Goal: Check status: Check status

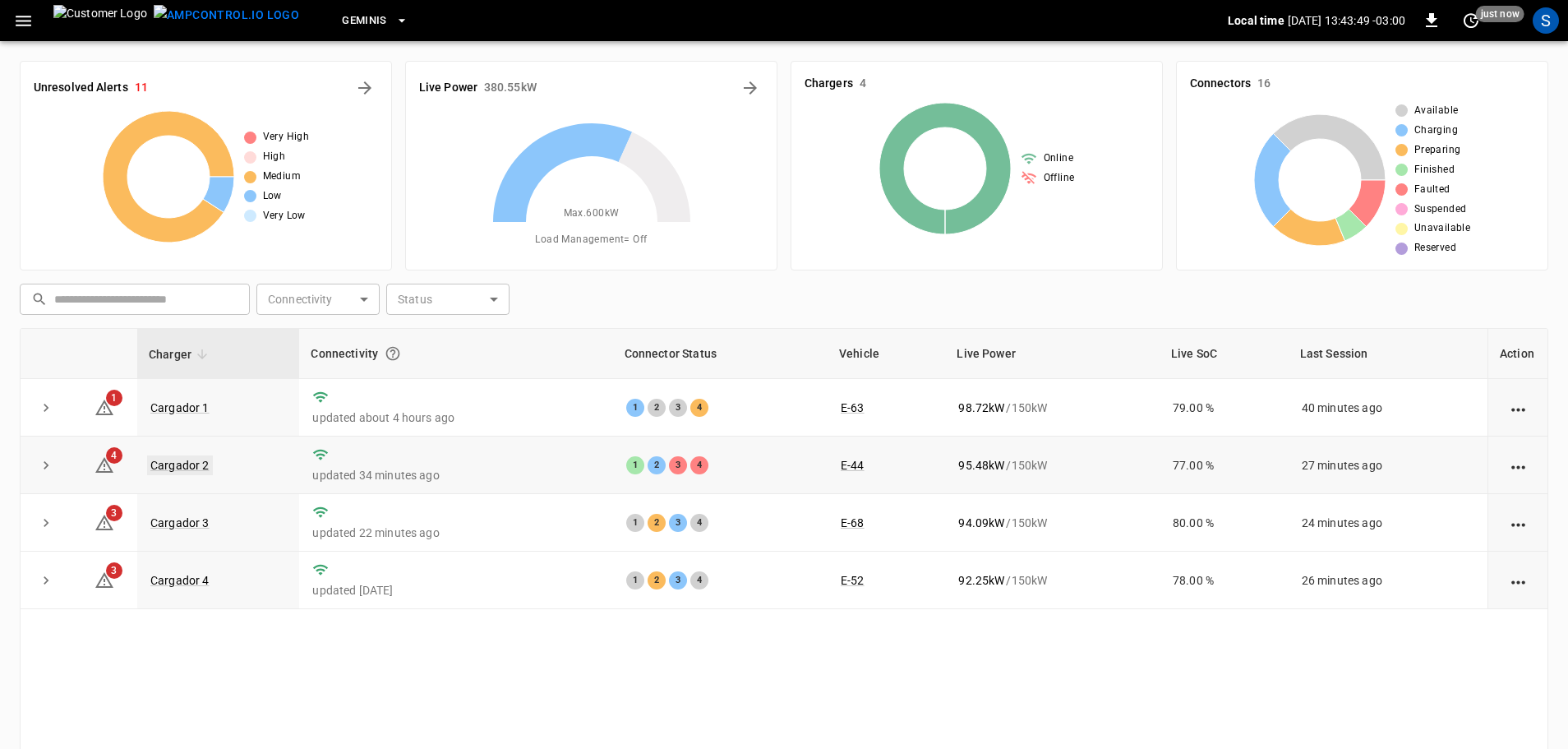
click at [176, 474] on link "Cargador 2" at bounding box center [179, 465] width 65 height 19
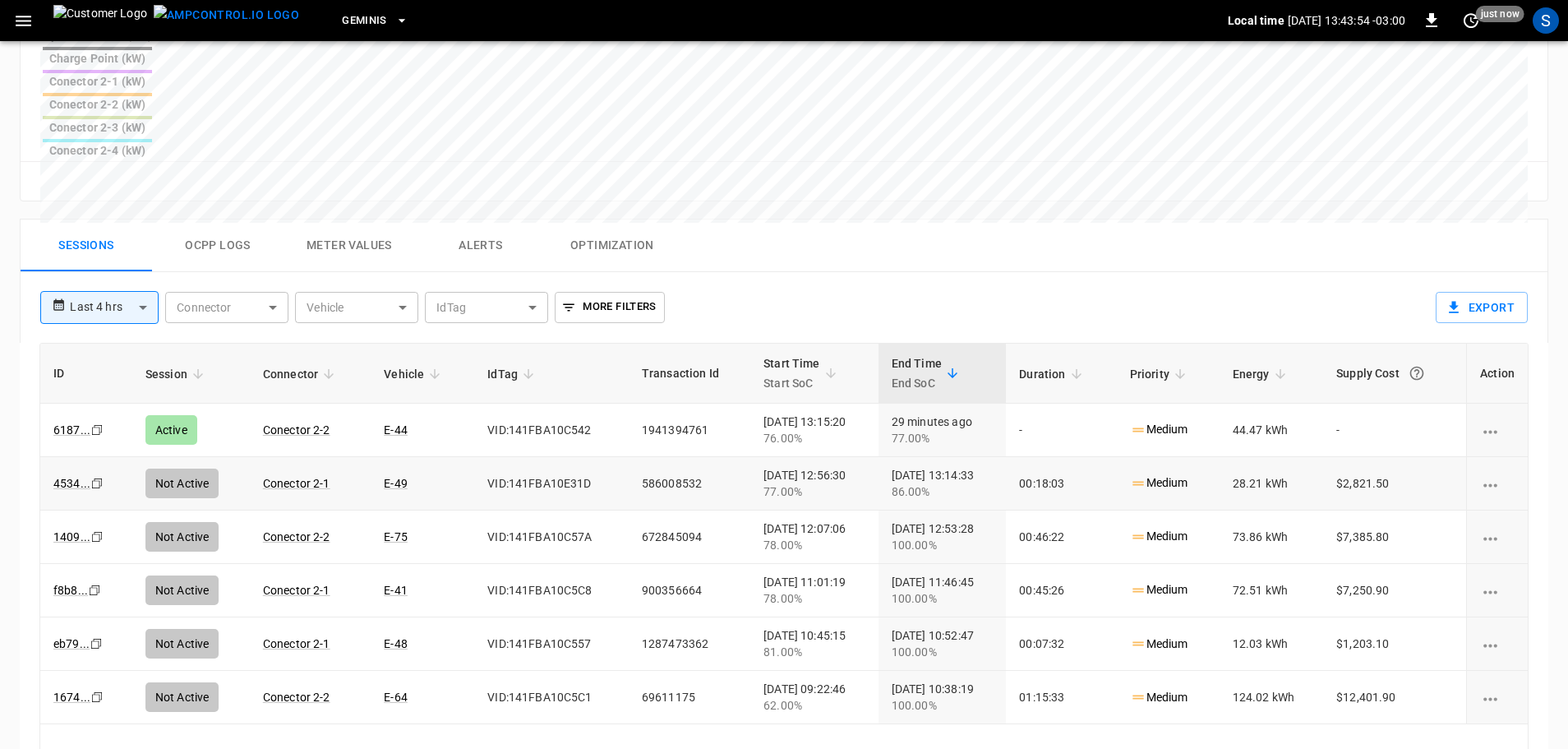
scroll to position [740, 0]
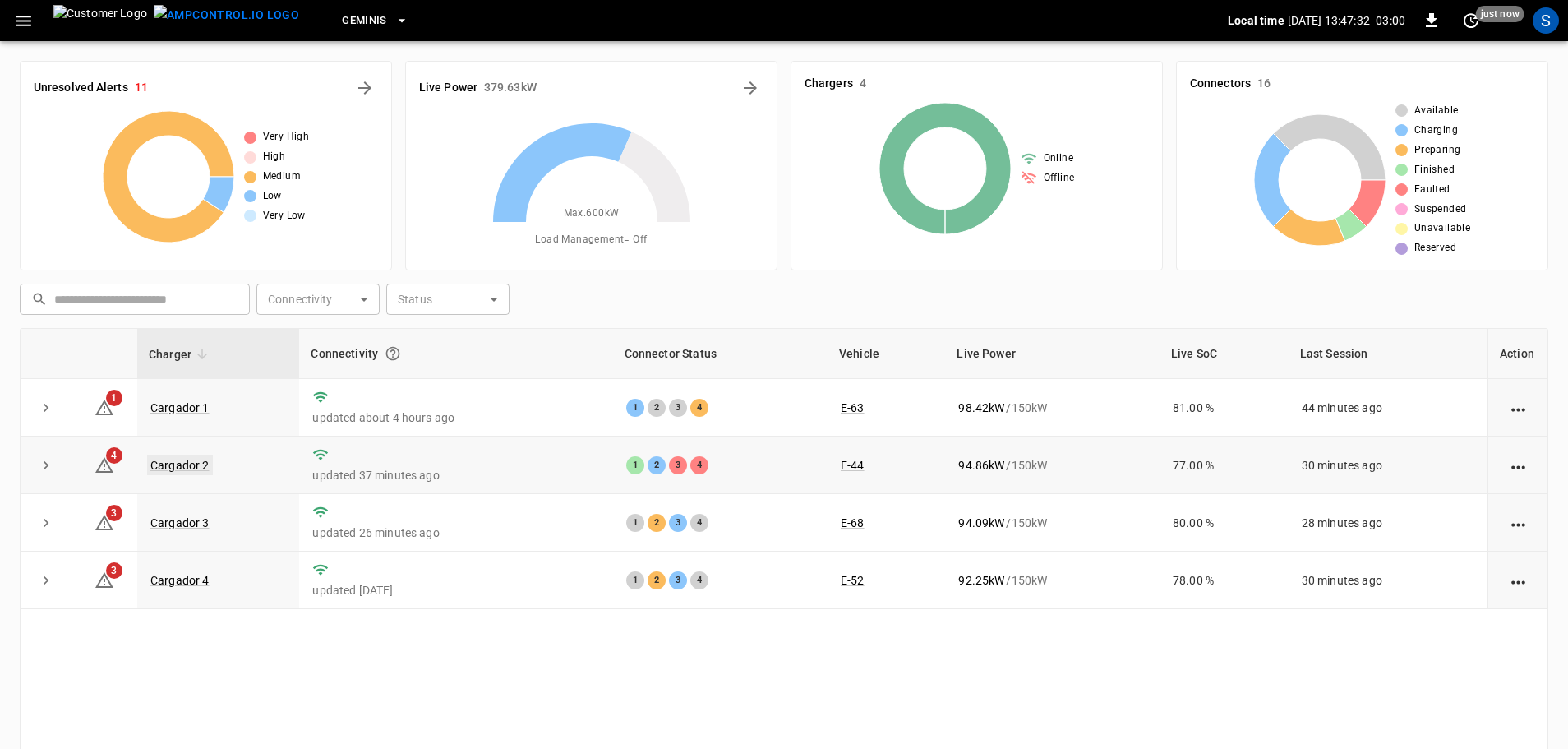
click at [201, 461] on link "Cargador 2" at bounding box center [179, 465] width 65 height 19
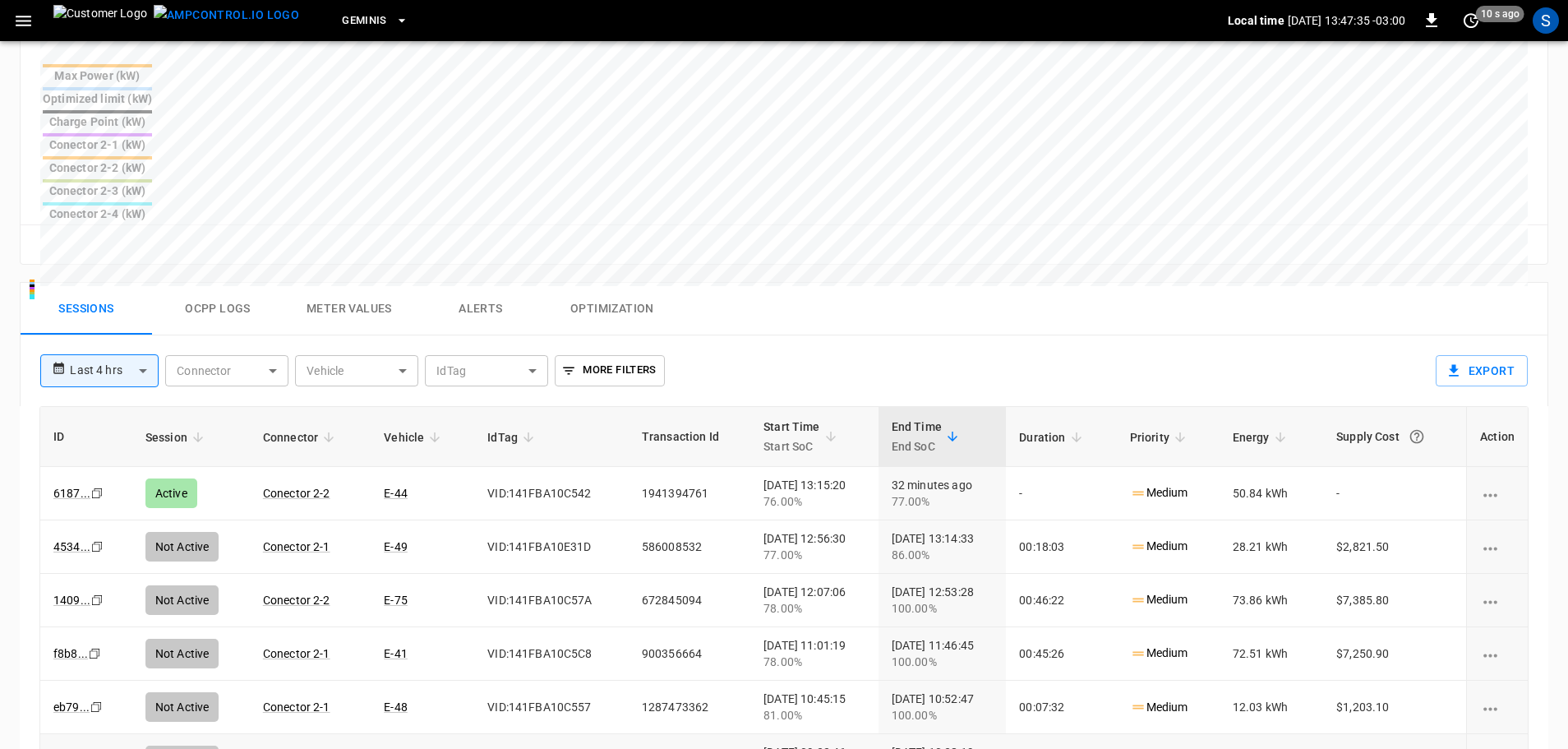
scroll to position [740, 0]
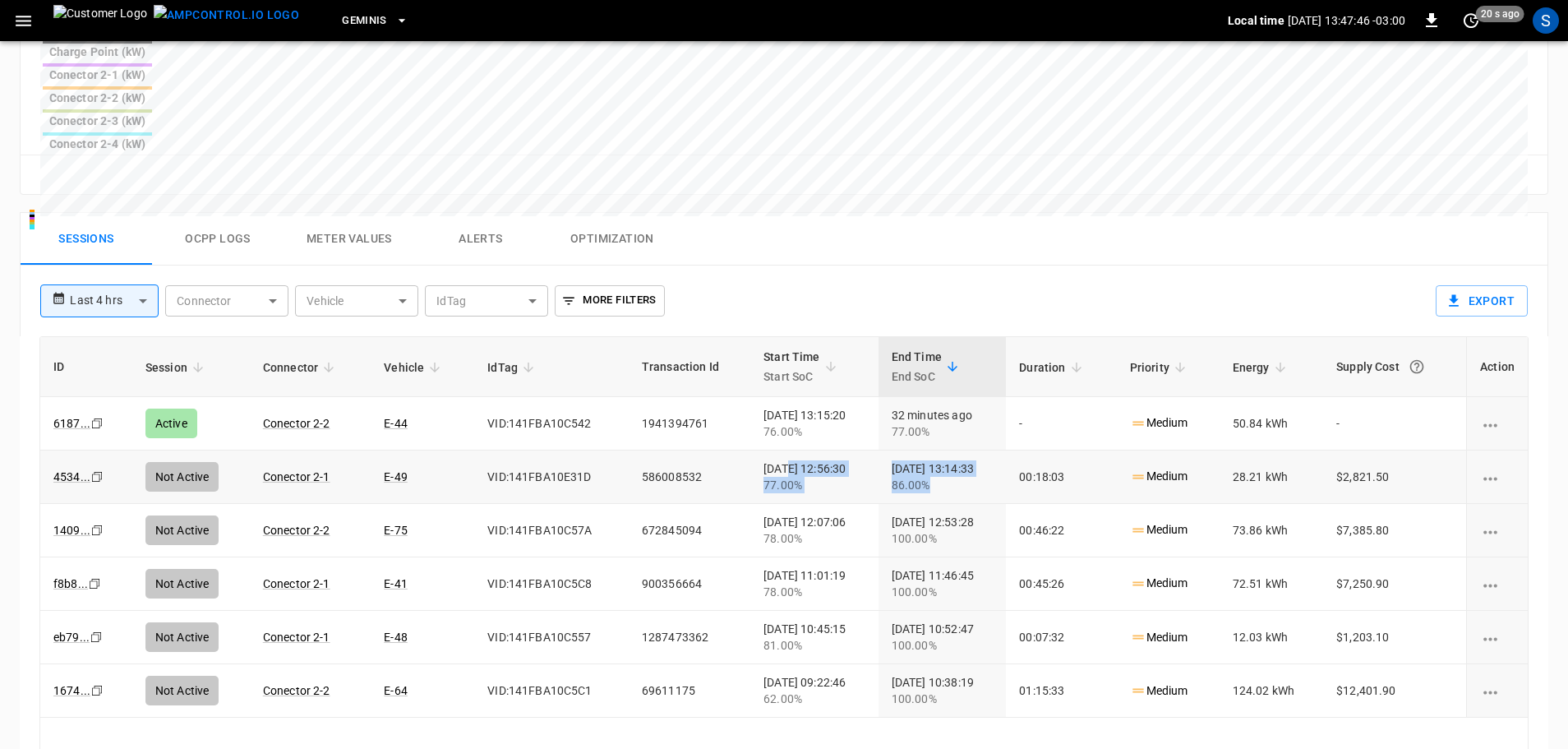
drag, startPoint x: 939, startPoint y: 358, endPoint x: 757, endPoint y: 338, distance: 183.1
click at [757, 450] on tr "4534 ... Copy Not Active Conector 2-1 E-49 VID:141FBA10E31D 586008532 [DATE] 12…" at bounding box center [784, 477] width 1488 height 53
click at [1031, 655] on div "ID Session Connector Vehicle IdTag Transaction Id Start Time Start SoC End Time…" at bounding box center [784, 598] width 1488 height 524
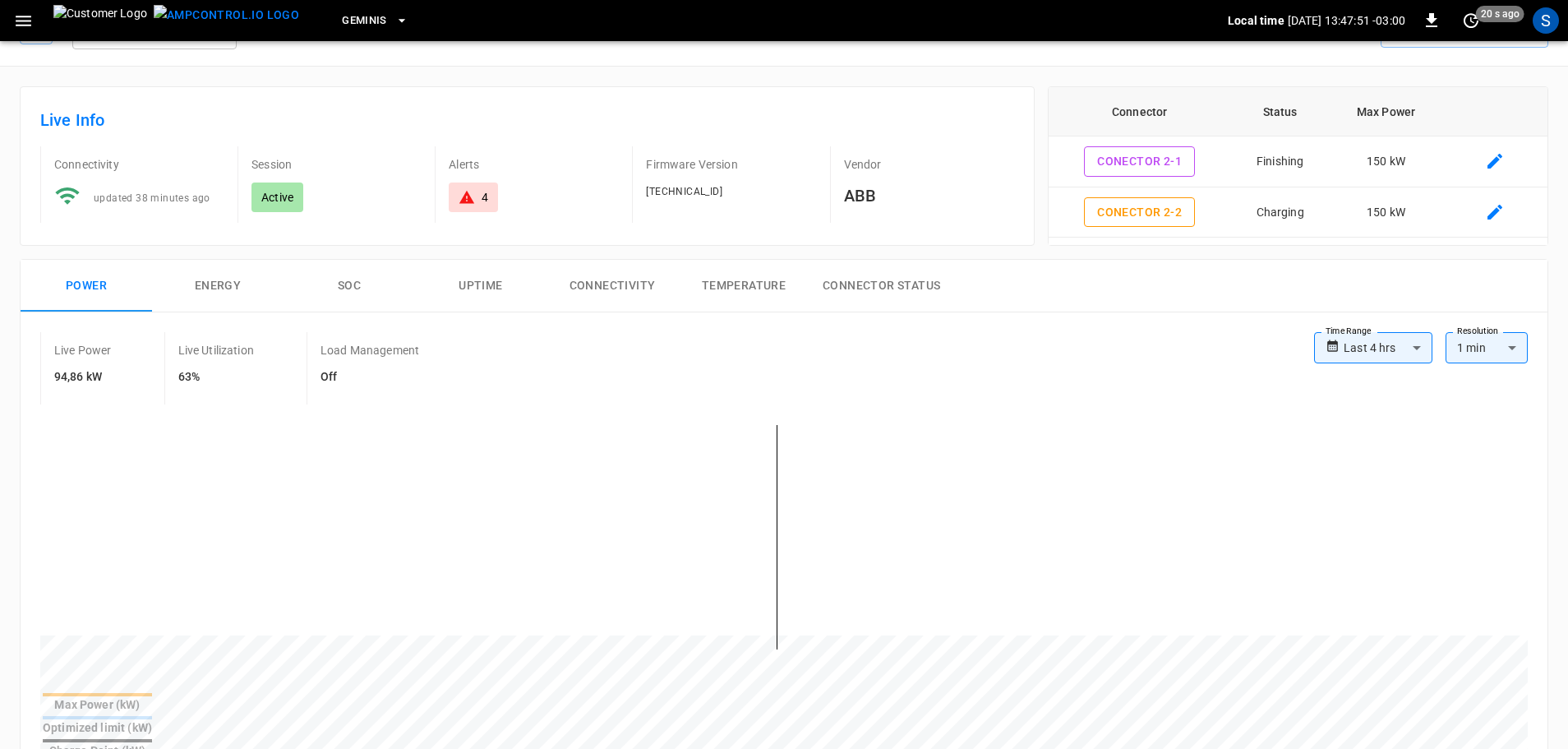
scroll to position [0, 0]
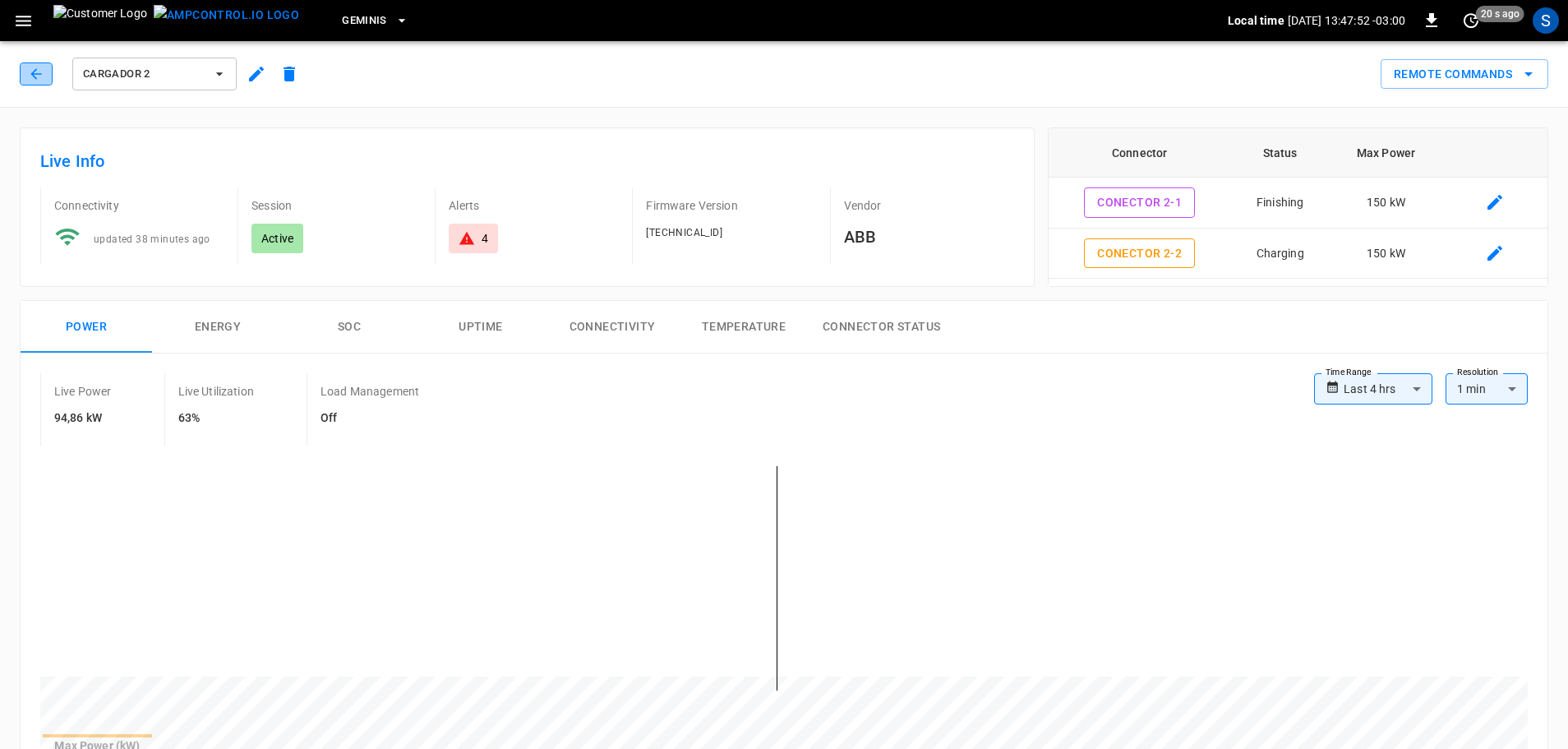
click at [29, 73] on icon "button" at bounding box center [36, 73] width 17 height 17
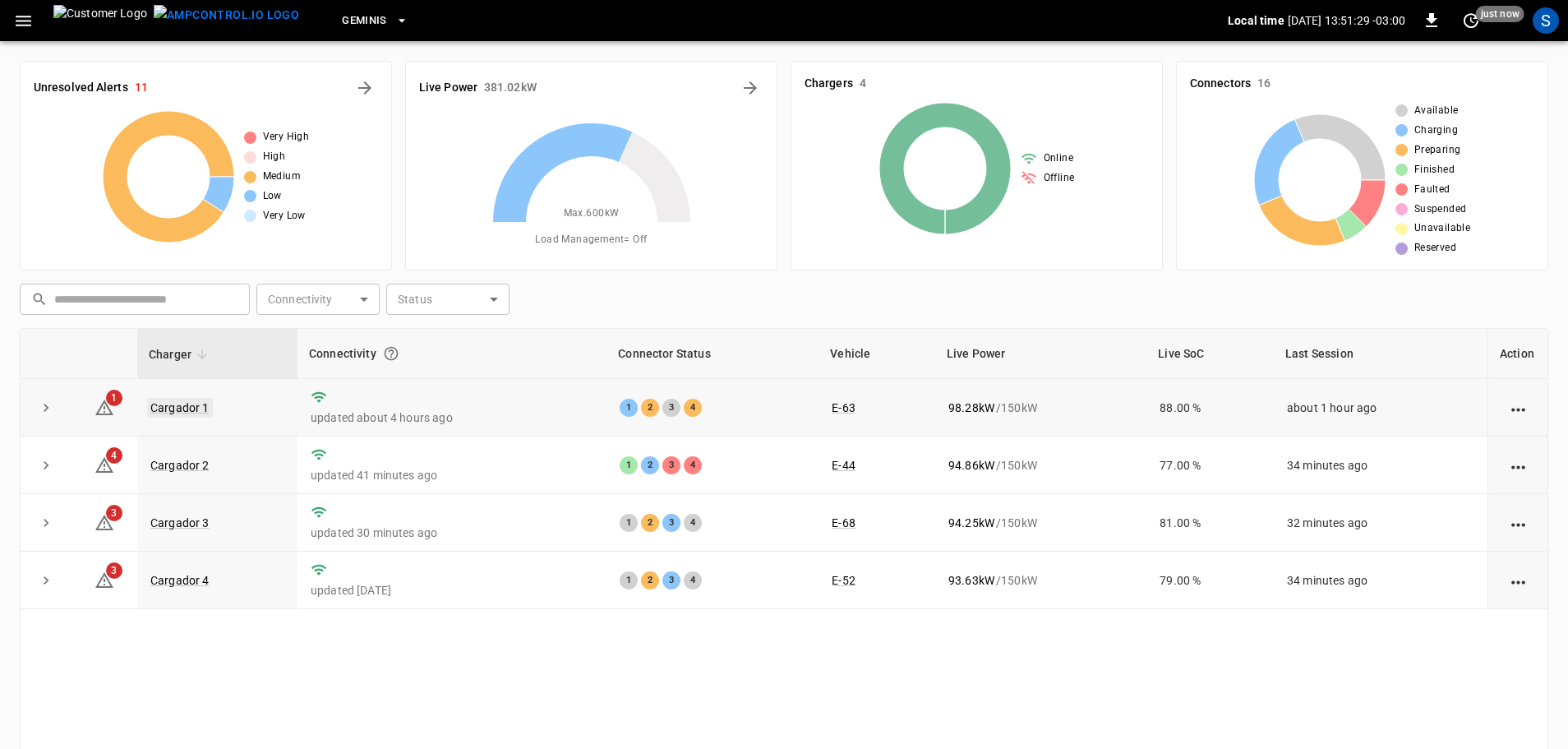
click at [193, 407] on link "Cargador 1" at bounding box center [179, 408] width 65 height 19
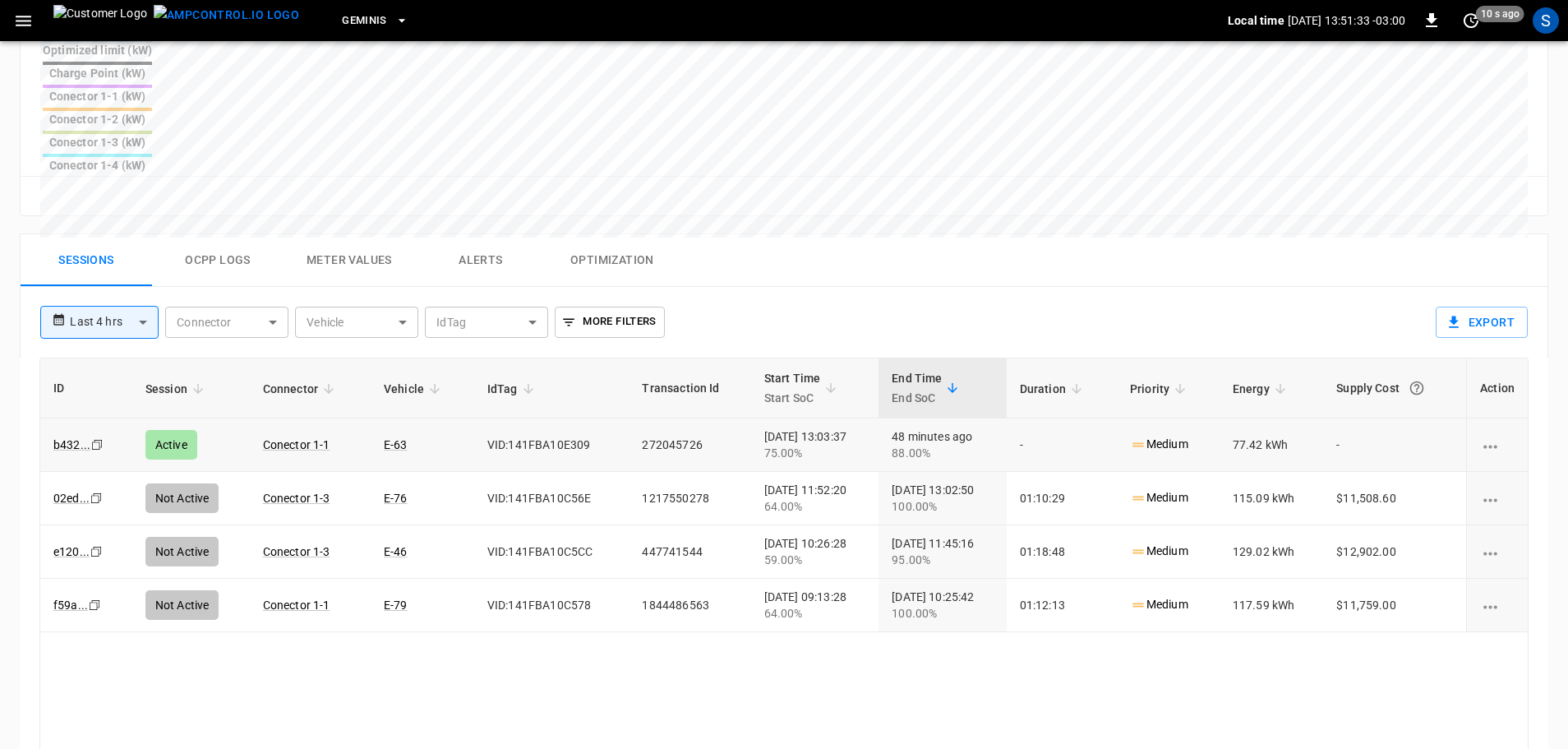
scroll to position [740, 0]
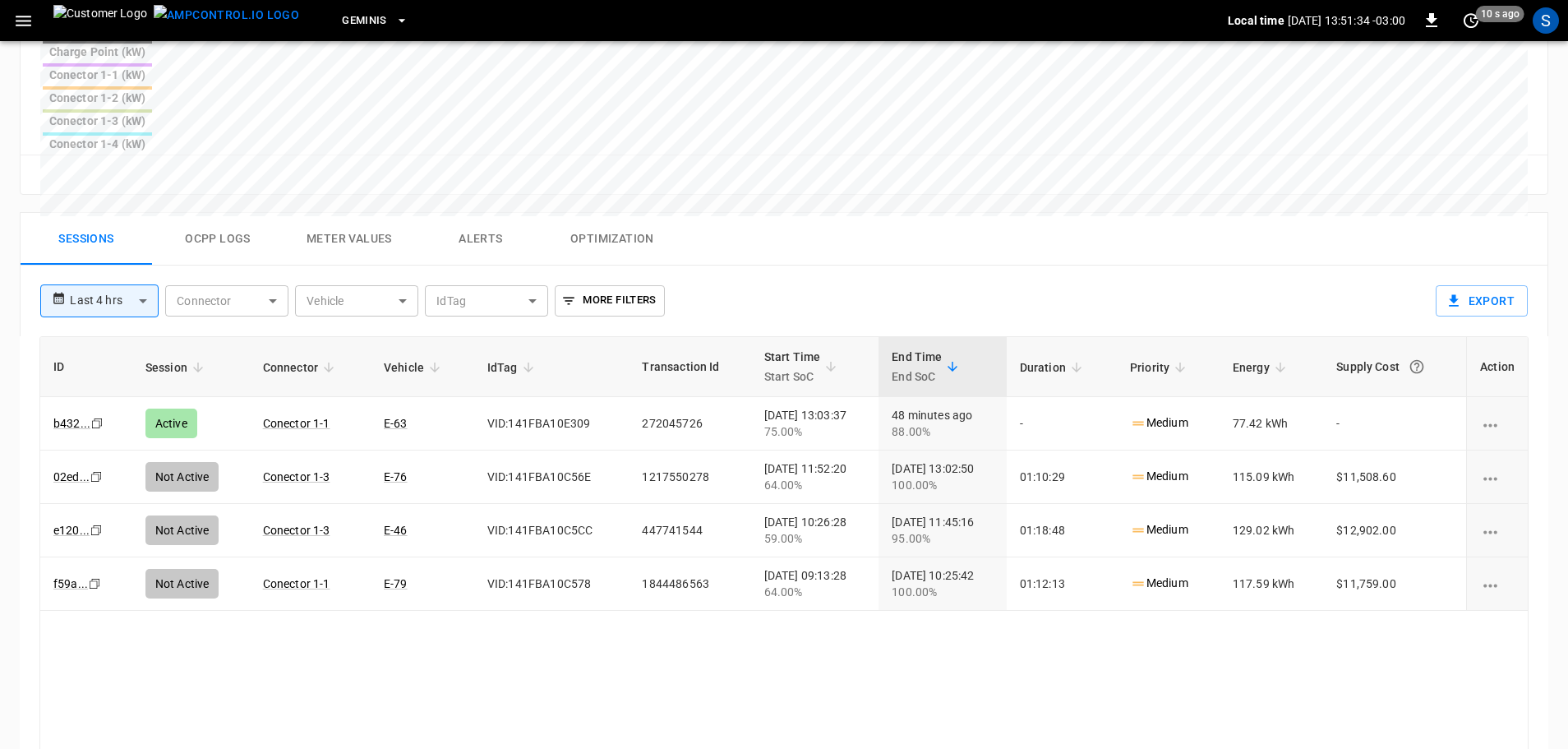
click at [136, 172] on body "**********" at bounding box center [784, 92] width 1568 height 1664
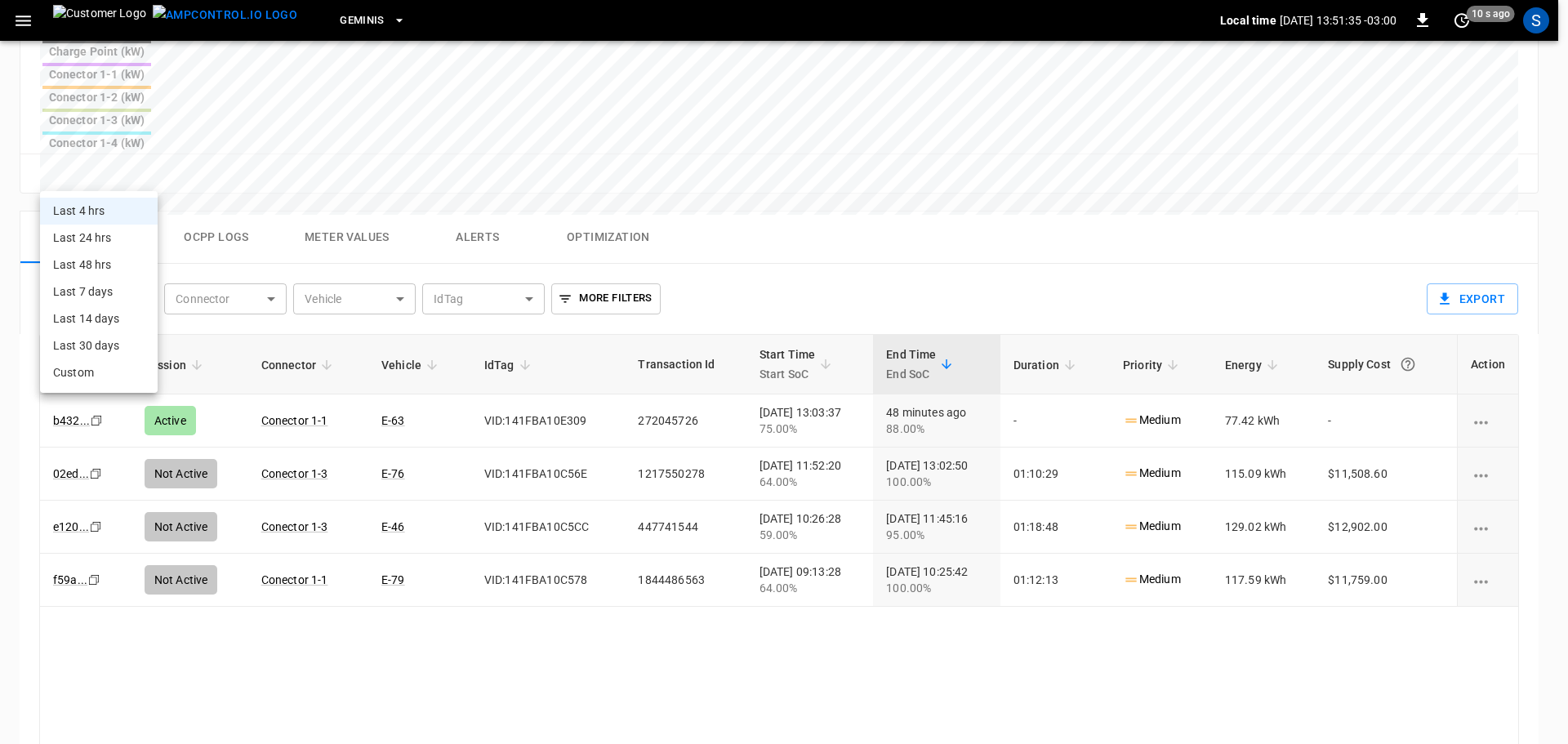
click at [119, 241] on li "Last 24 hrs" at bounding box center [99, 238] width 118 height 27
type input "**********"
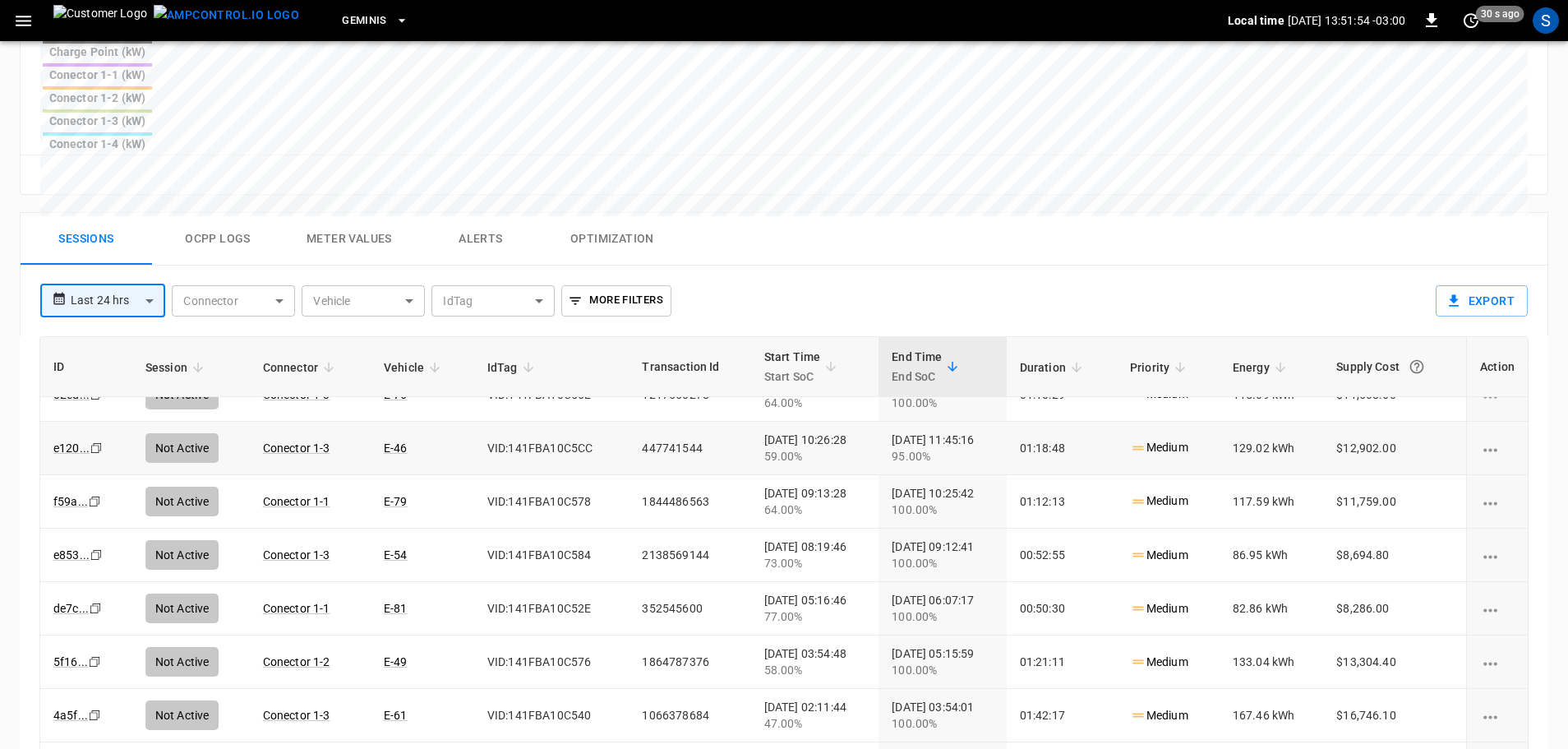
scroll to position [0, 0]
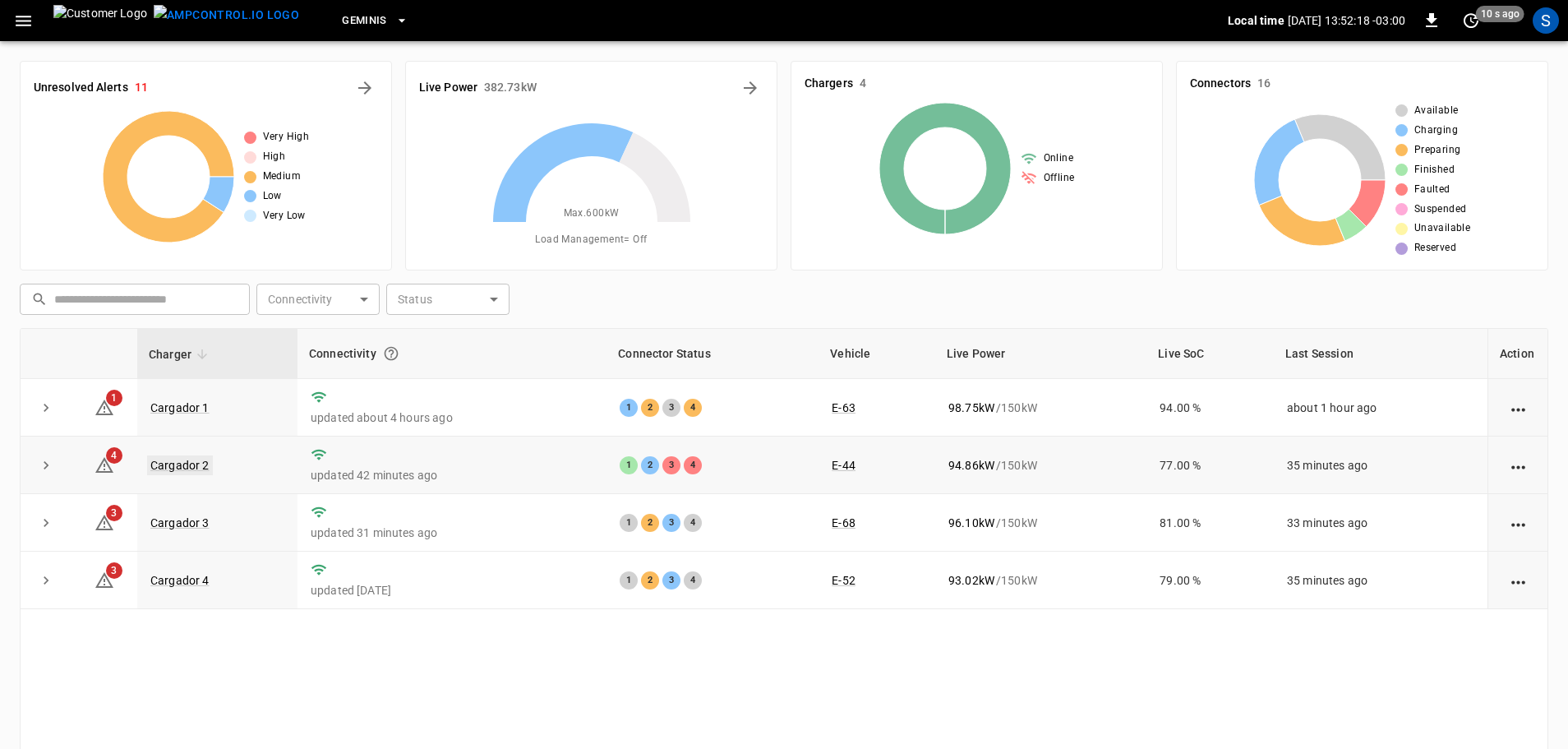
click at [184, 461] on link "Cargador 2" at bounding box center [179, 465] width 65 height 19
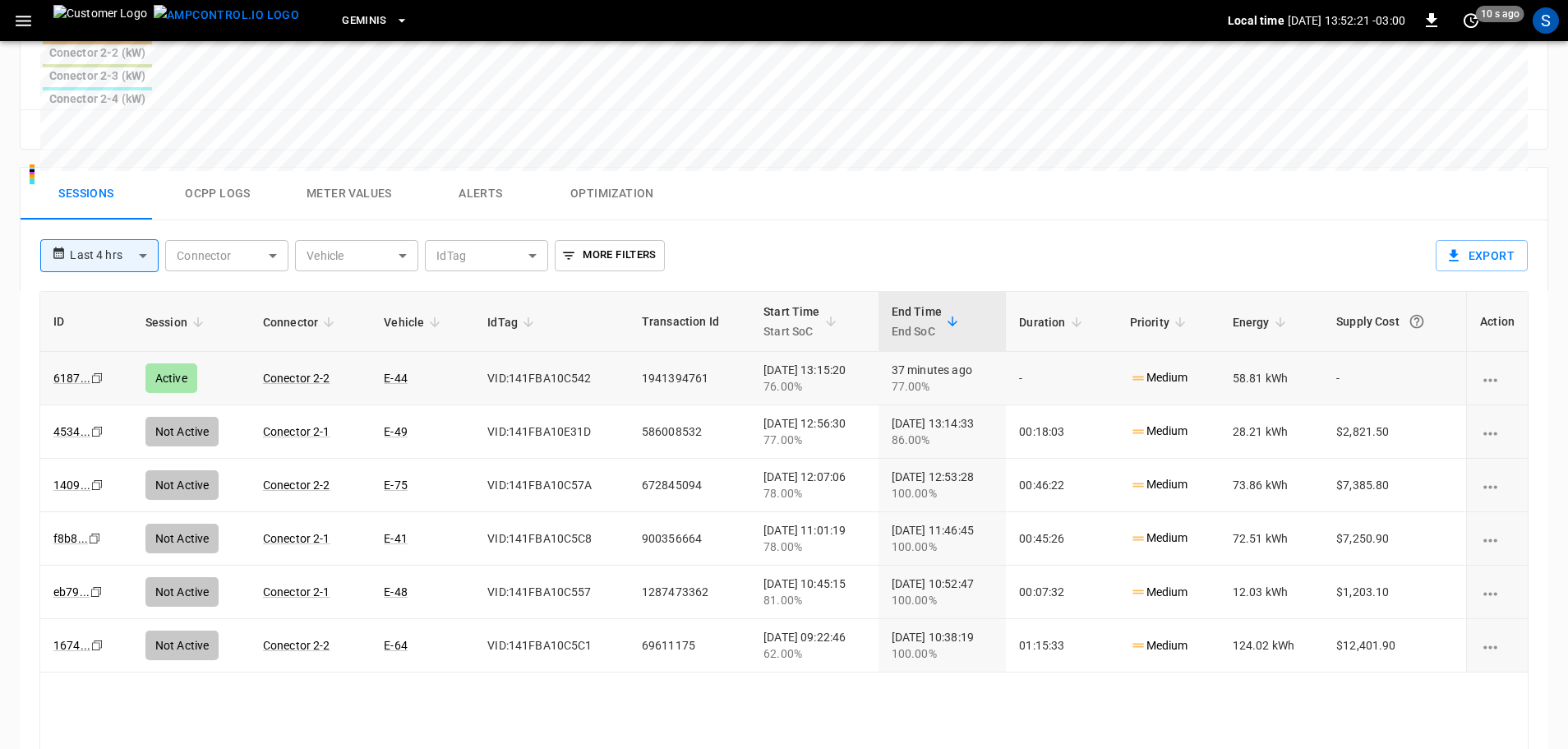
scroll to position [790, 0]
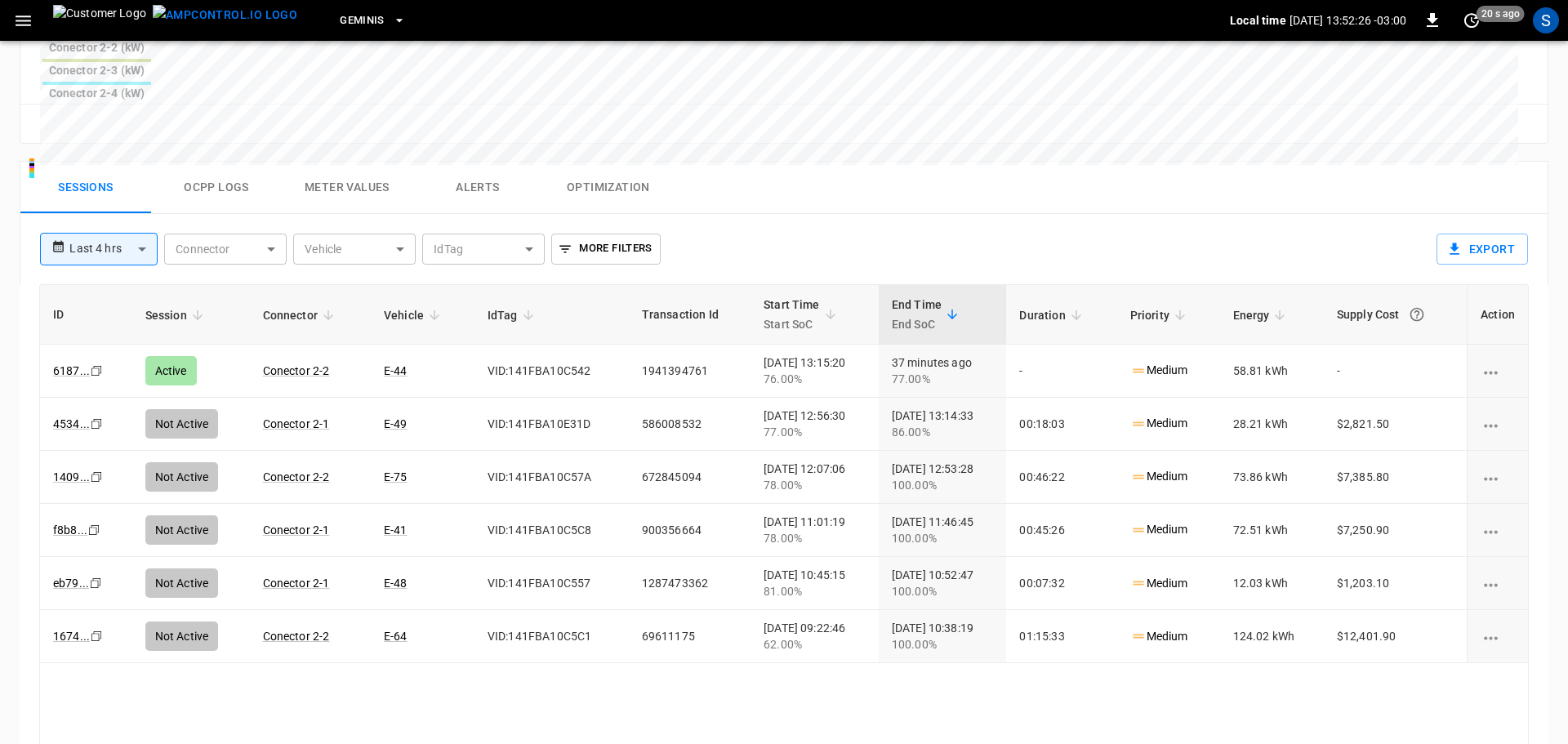
click at [139, 134] on body "**********" at bounding box center [784, 42] width 1568 height 1653
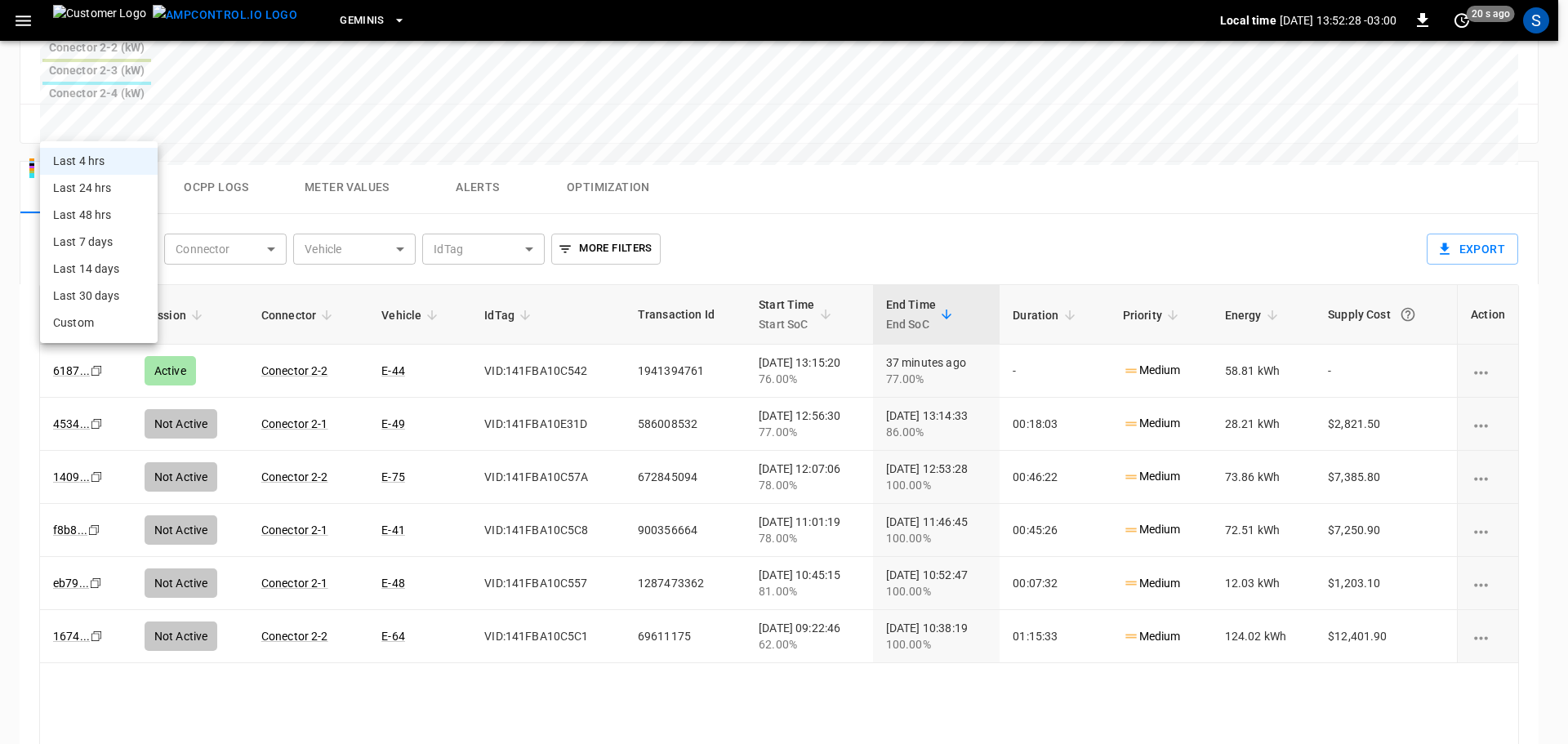
drag, startPoint x: 126, startPoint y: 194, endPoint x: 525, endPoint y: 401, distance: 449.5
click at [126, 194] on li "Last 24 hrs" at bounding box center [99, 188] width 118 height 27
type input "**********"
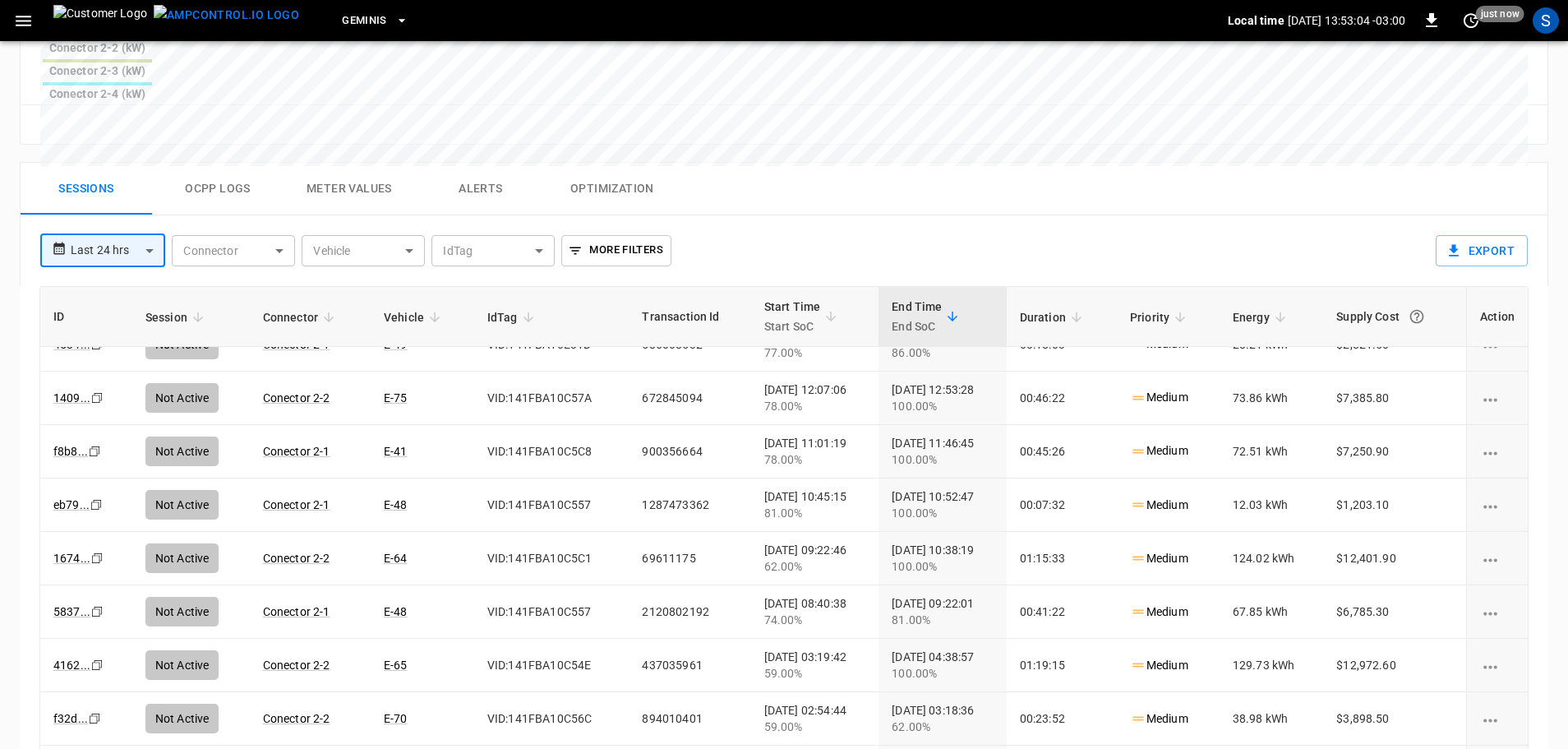
scroll to position [0, 0]
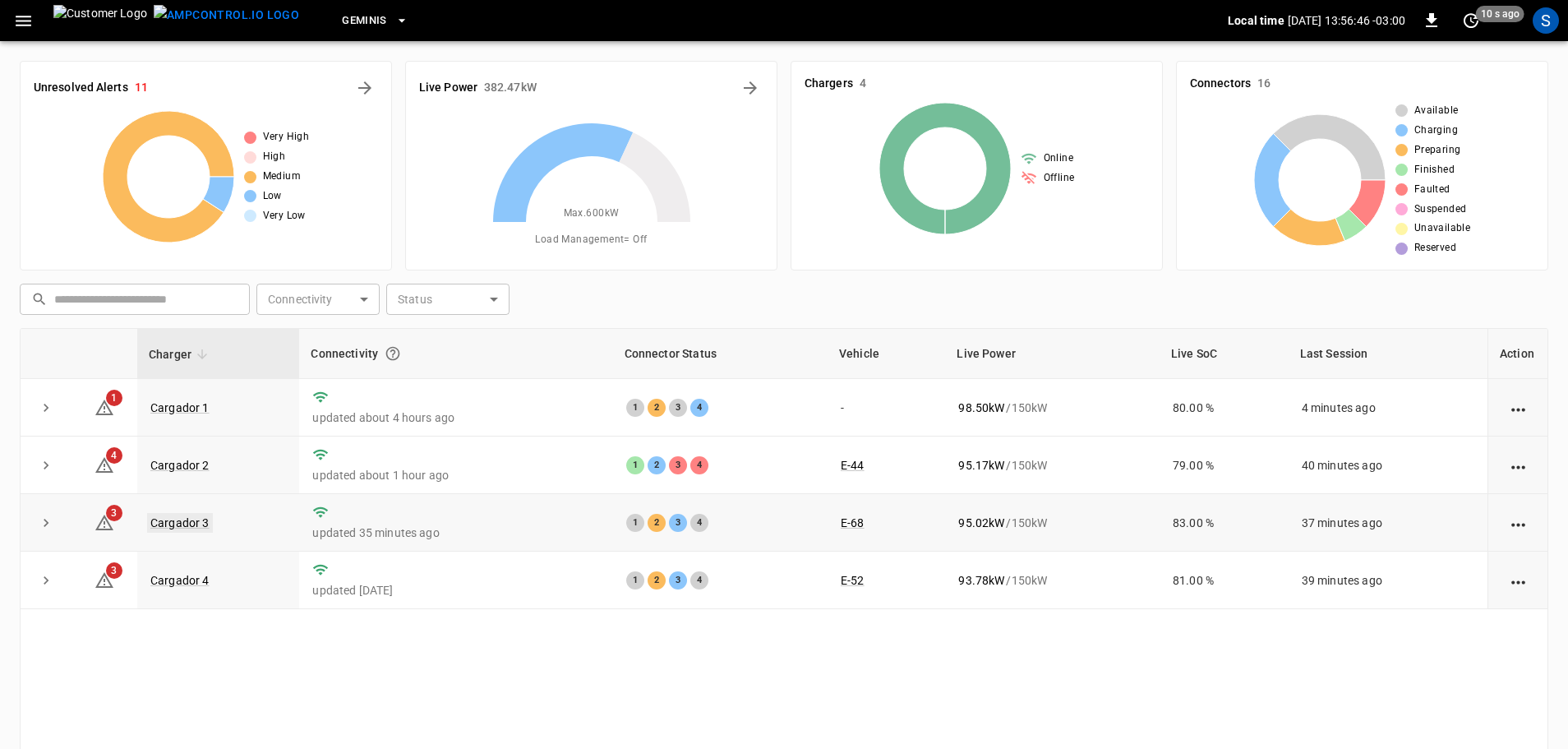
click at [194, 516] on link "Cargador 3" at bounding box center [179, 523] width 65 height 19
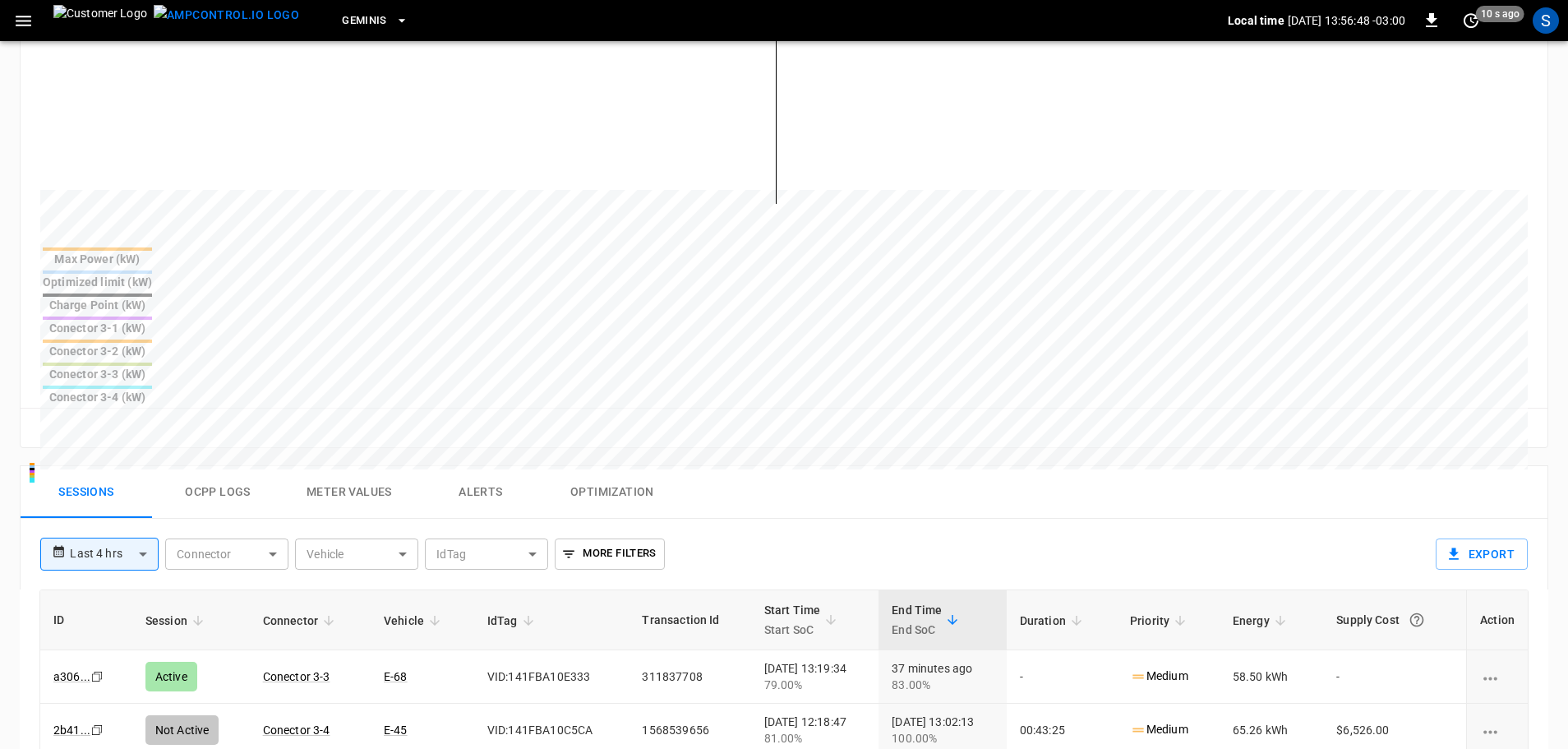
scroll to position [493, 0]
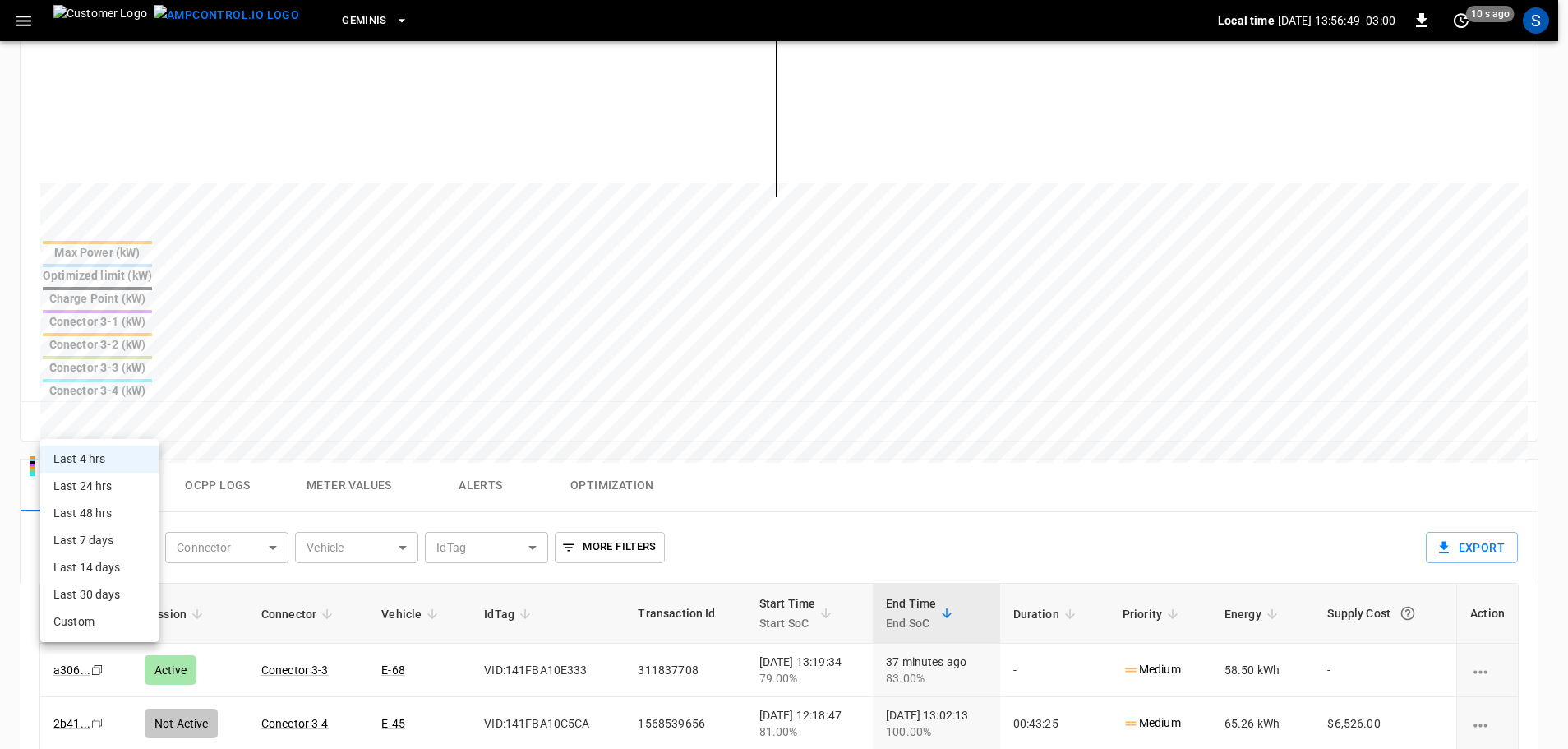
click at [142, 424] on body "**********" at bounding box center [784, 339] width 1568 height 1664
click at [117, 475] on li "Last 24 hrs" at bounding box center [100, 486] width 118 height 27
type input "**********"
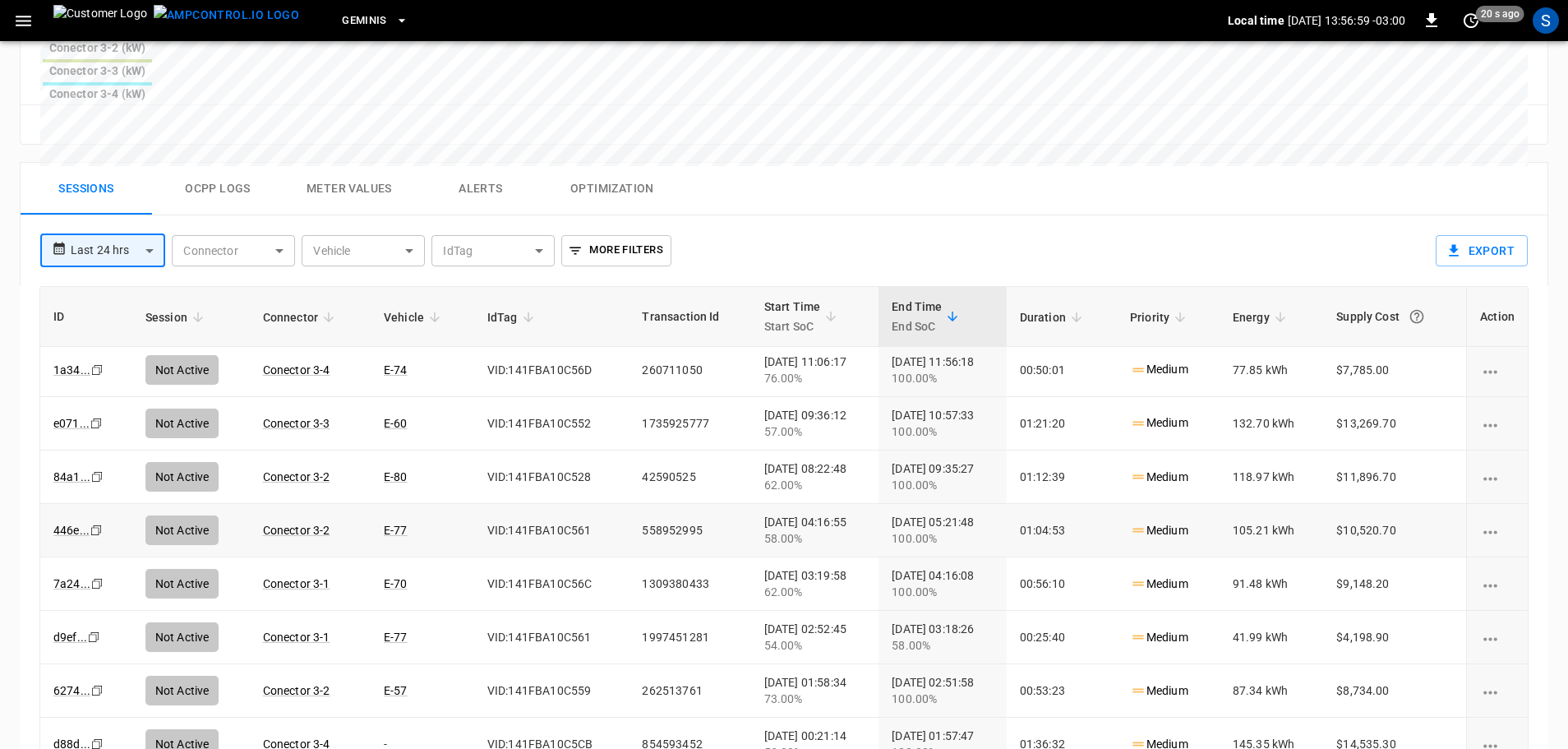
scroll to position [82, 0]
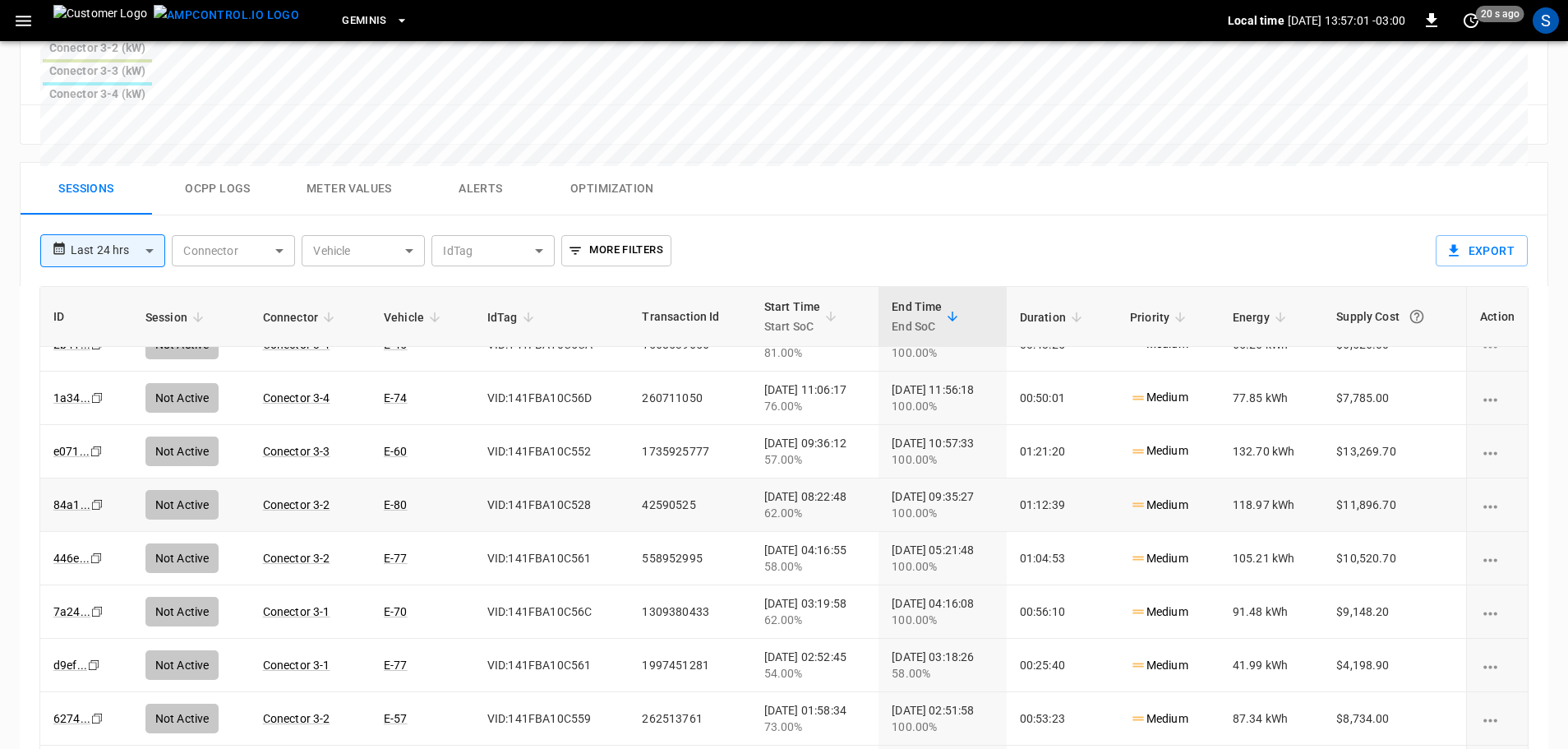
click at [803, 505] on div "62.00%" at bounding box center [815, 513] width 101 height 17
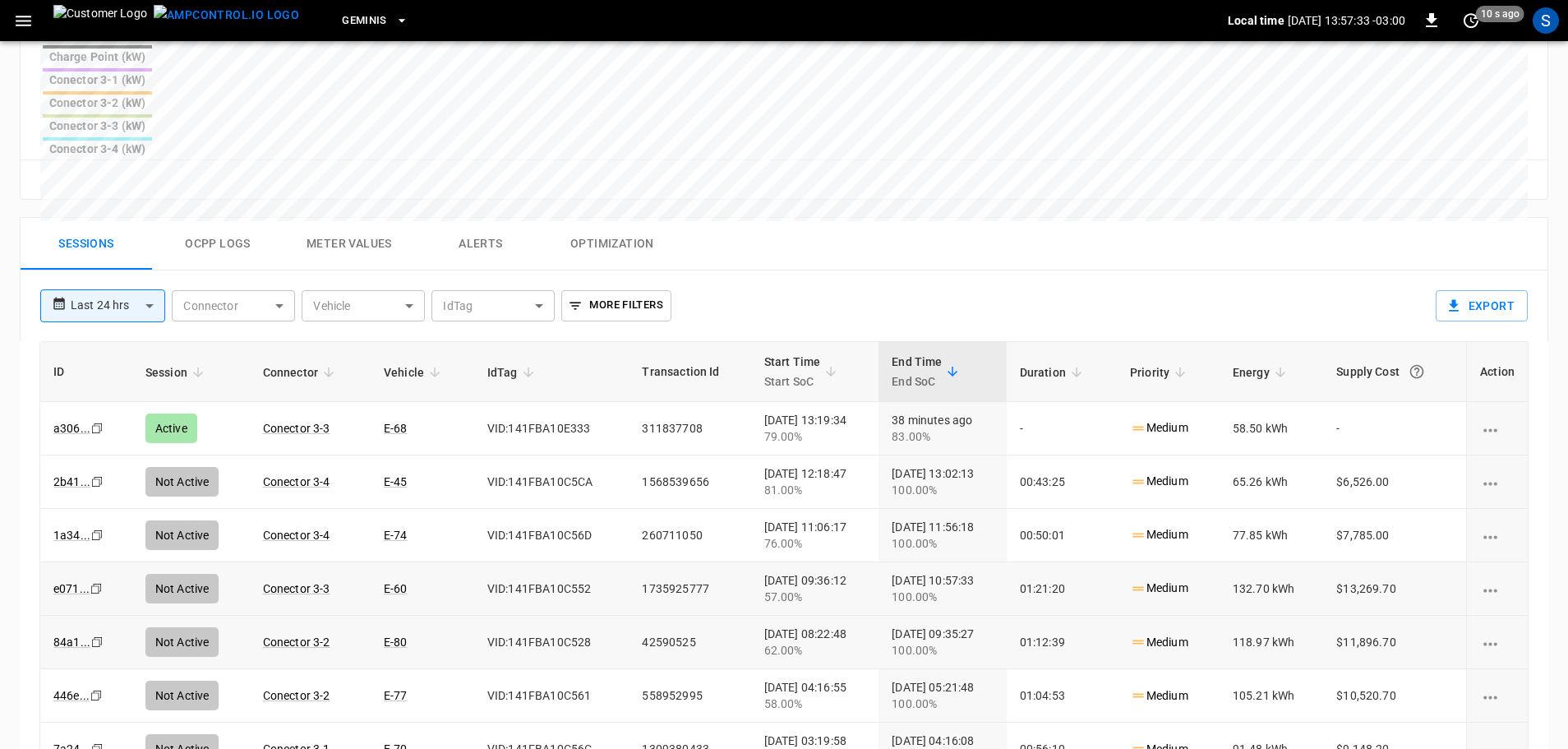
scroll to position [707, 0]
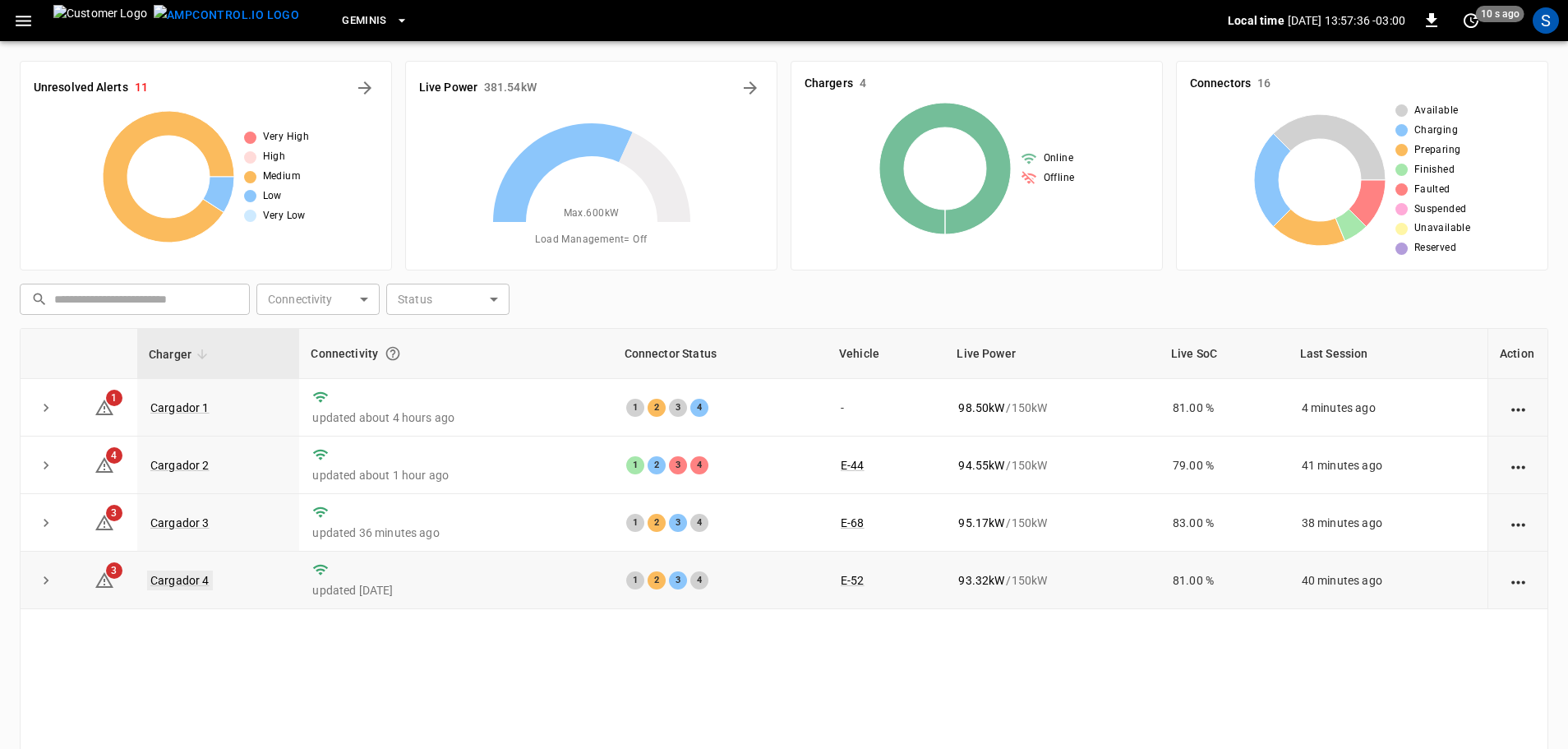
click at [180, 587] on link "Cargador 4" at bounding box center [179, 580] width 65 height 19
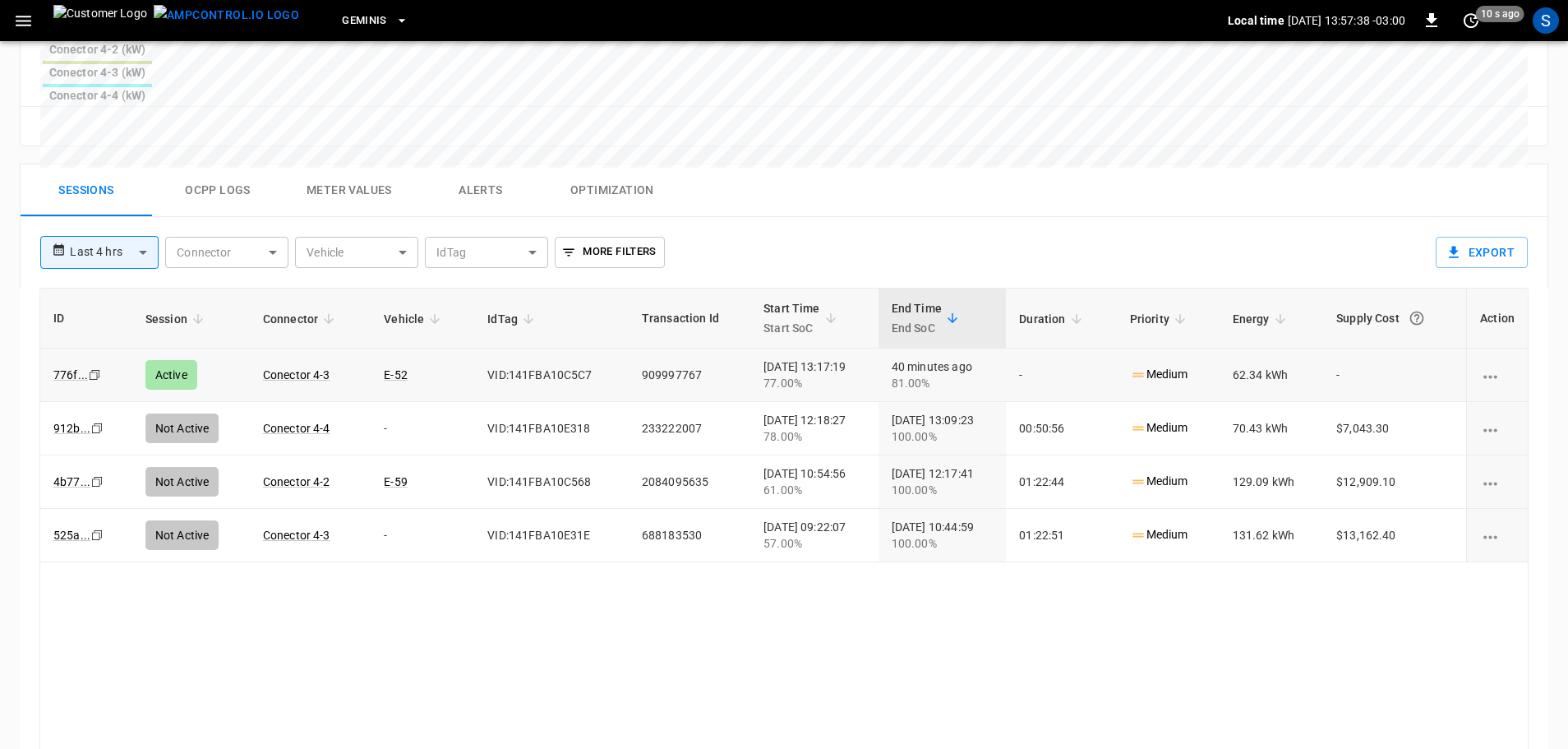
scroll to position [790, 0]
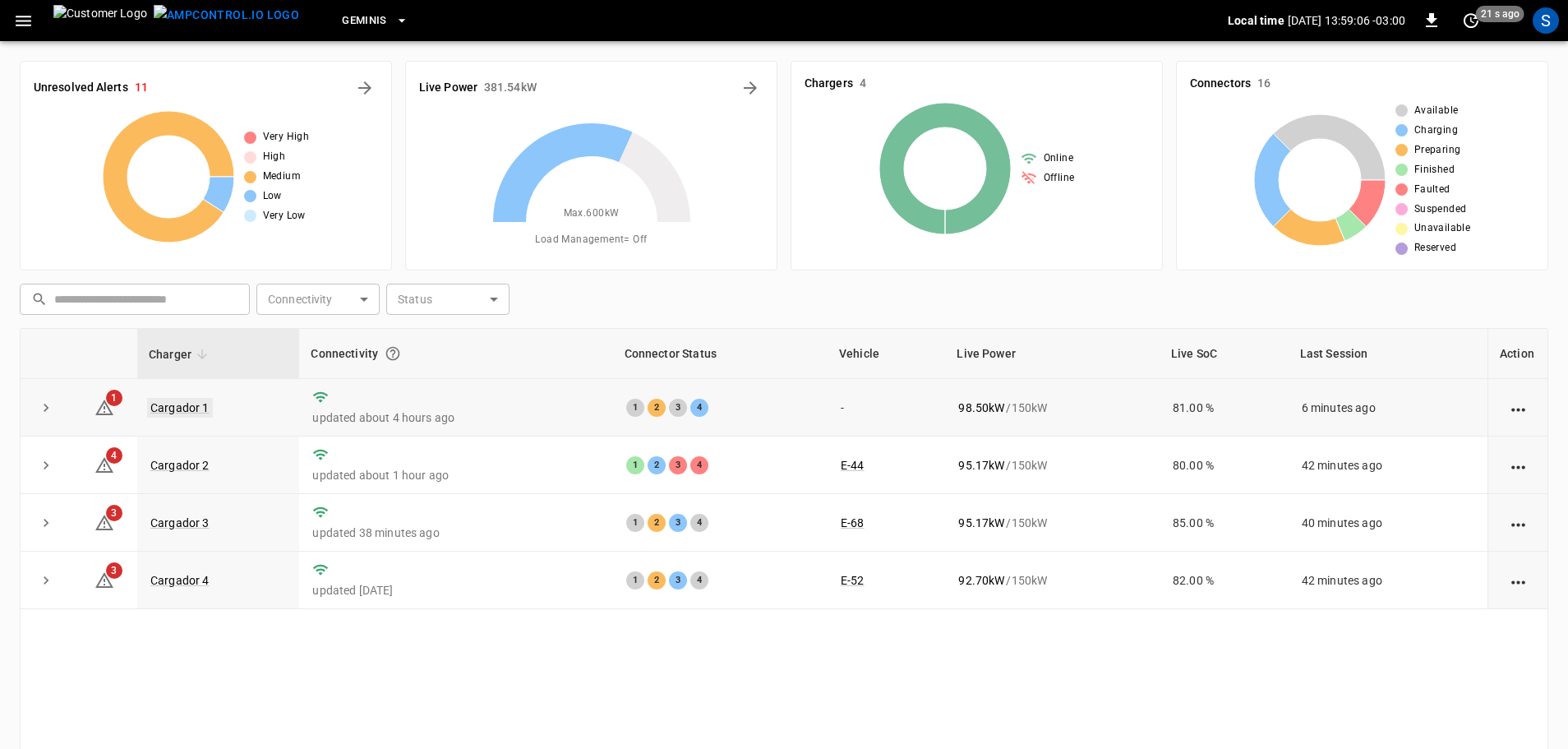
click at [200, 416] on link "Cargador 1" at bounding box center [179, 408] width 65 height 19
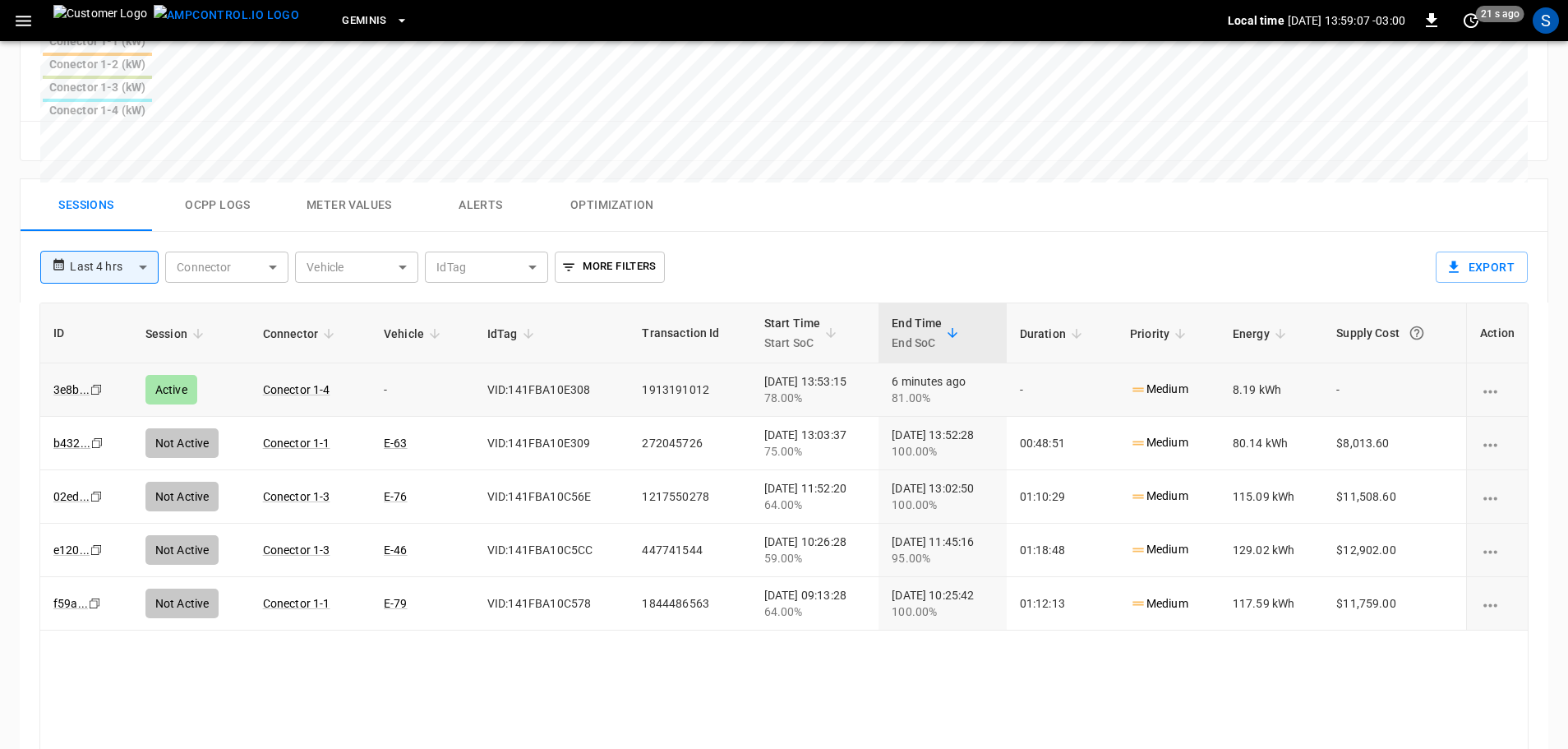
scroll to position [790, 0]
